Goal: Task Accomplishment & Management: Manage account settings

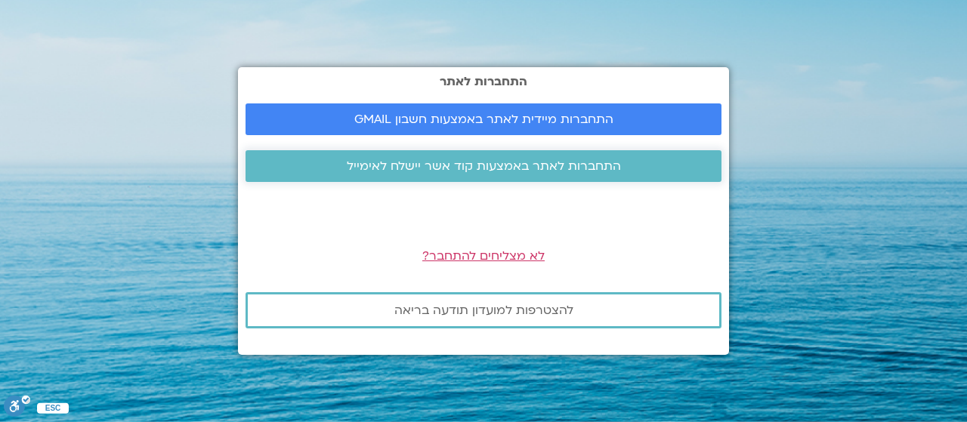
click at [469, 170] on span "התחברות לאתר באמצעות קוד אשר יישלח לאימייל" at bounding box center [484, 166] width 274 height 14
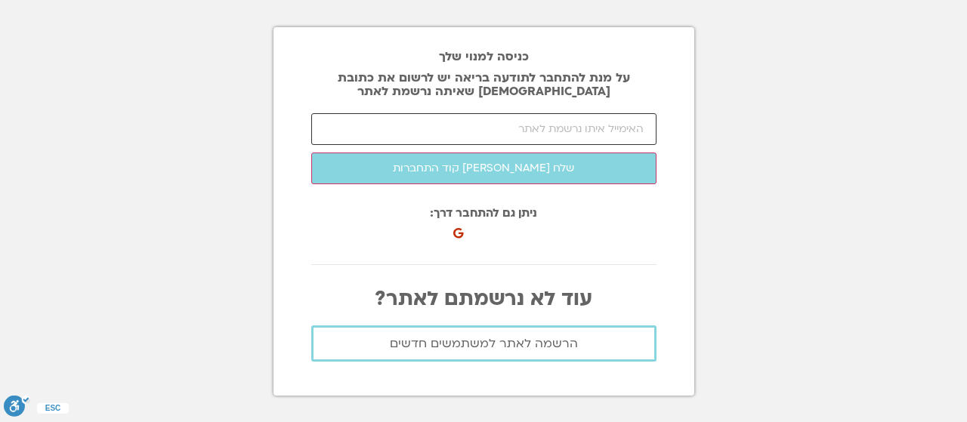
click at [482, 133] on input "email" at bounding box center [483, 129] width 345 height 32
type input "[EMAIL_ADDRESS][DOMAIN_NAME]"
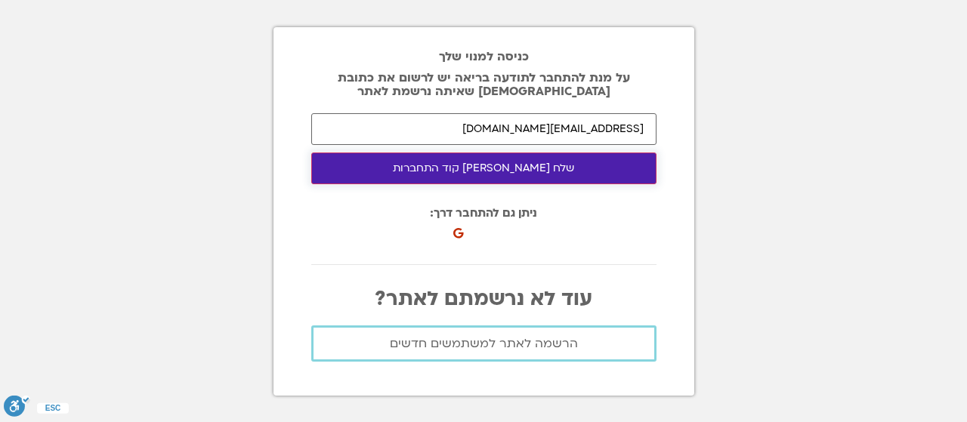
click at [484, 168] on button "שלח [PERSON_NAME] קוד התחברות" at bounding box center [483, 169] width 345 height 32
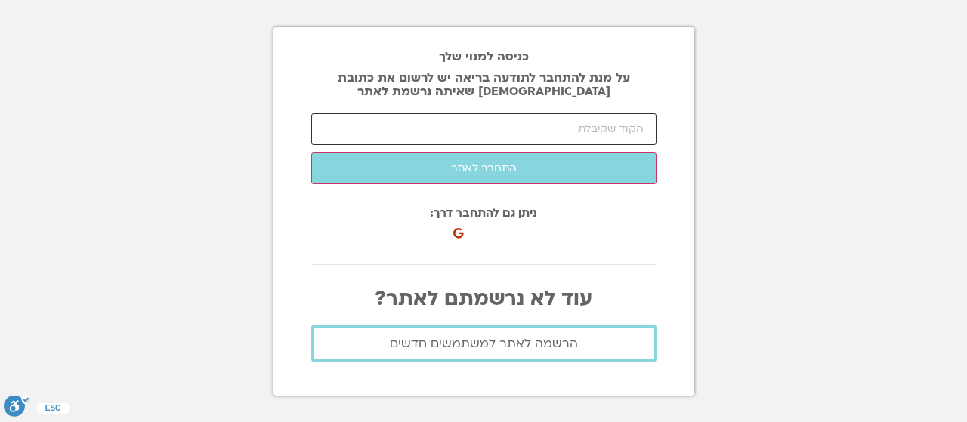
click at [571, 128] on input "number" at bounding box center [483, 129] width 345 height 32
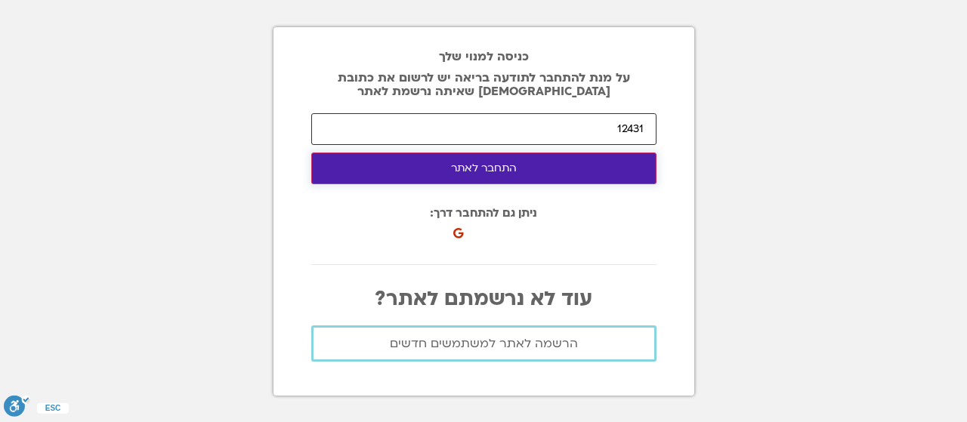
type input "12431"
click at [509, 178] on button "התחבר לאתר" at bounding box center [483, 169] width 345 height 32
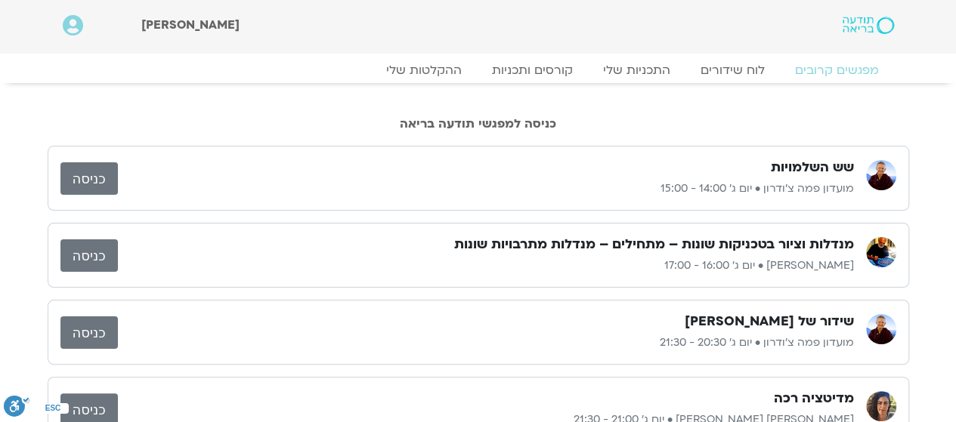
click at [509, 178] on div "שש השלמויות מועדון פמה צ'ודרון • יום ג׳ 14:00 - 15:00" at bounding box center [486, 178] width 736 height 39
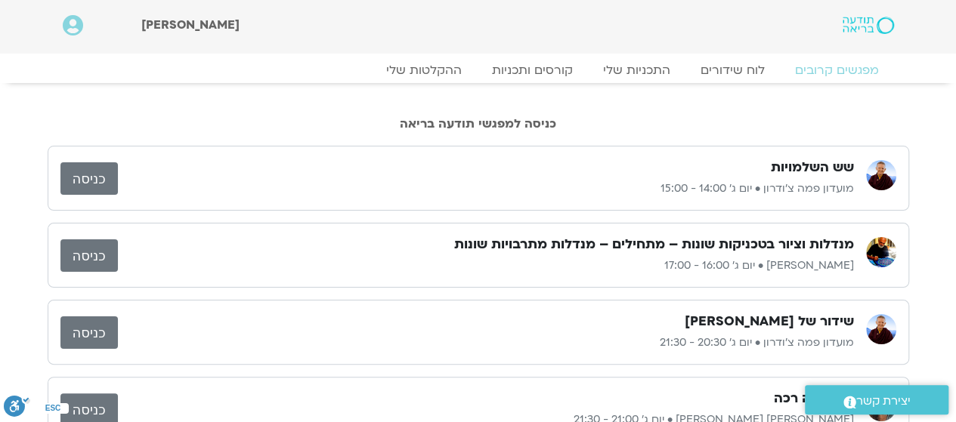
click at [89, 175] on link "כניסה" at bounding box center [88, 178] width 57 height 32
